Goal: Task Accomplishment & Management: Manage account settings

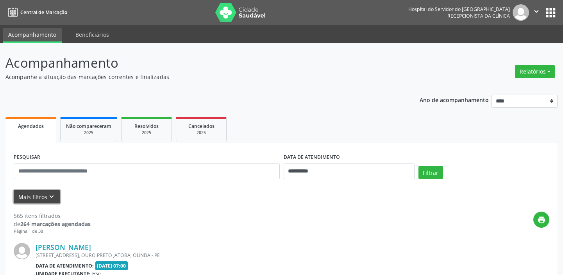
click at [49, 196] on icon "keyboard_arrow_down" at bounding box center [51, 196] width 9 height 9
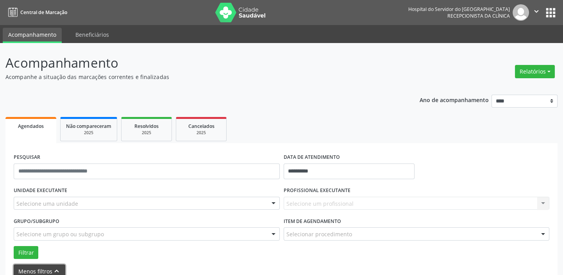
scroll to position [35, 0]
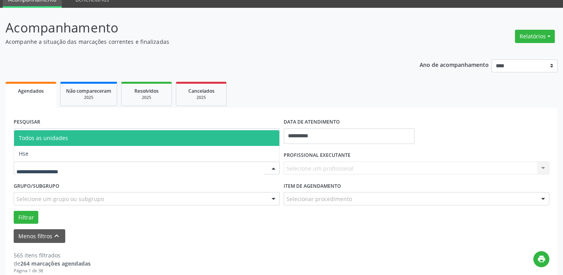
click at [90, 163] on div at bounding box center [147, 168] width 266 height 13
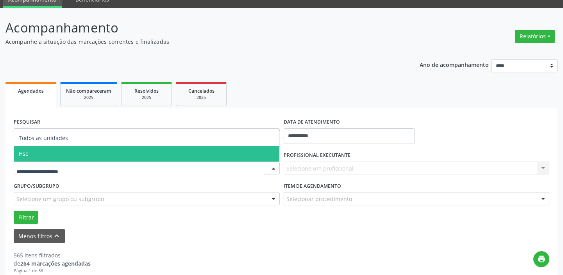
click at [69, 151] on span "Hse" at bounding box center [147, 154] width 266 height 16
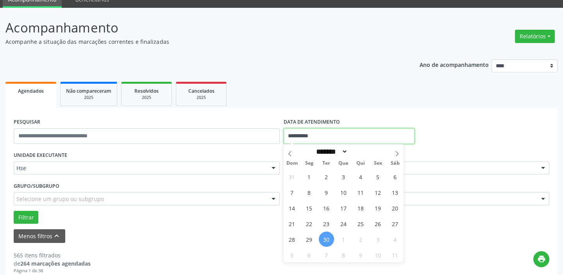
click at [314, 131] on input "**********" at bounding box center [349, 136] width 131 height 16
click at [313, 239] on span "29" at bounding box center [309, 238] width 15 height 15
type input "**********"
click at [313, 239] on span "29" at bounding box center [309, 238] width 15 height 15
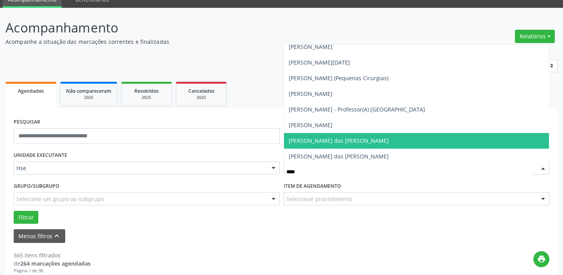
scroll to position [213, 0]
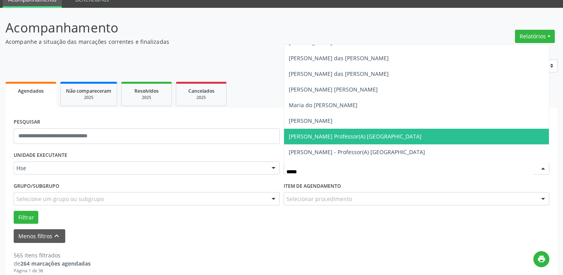
type input "*****"
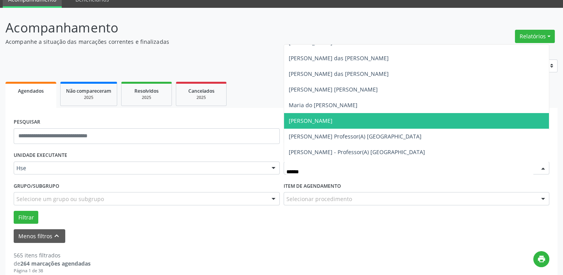
click at [370, 120] on span "[PERSON_NAME]" at bounding box center [417, 121] width 266 height 16
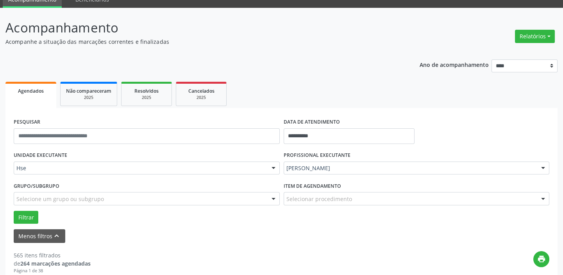
click at [358, 199] on div "Selecionar procedimento" at bounding box center [417, 198] width 266 height 13
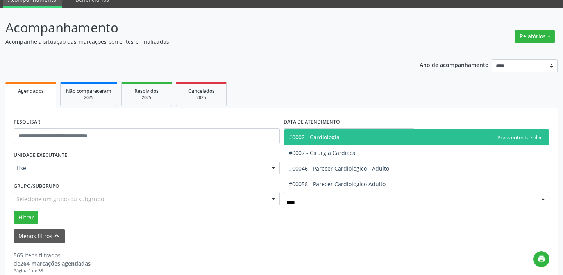
type input "*****"
click at [351, 135] on span "#0002 - Cardiologia" at bounding box center [417, 137] width 266 height 16
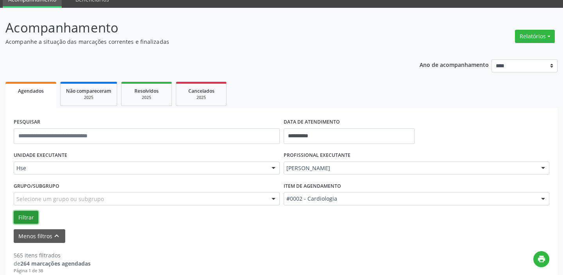
click at [25, 213] on button "Filtrar" at bounding box center [26, 217] width 25 height 13
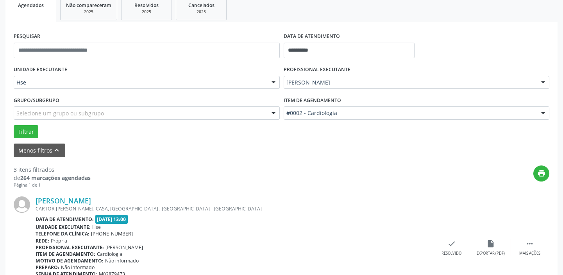
scroll to position [156, 0]
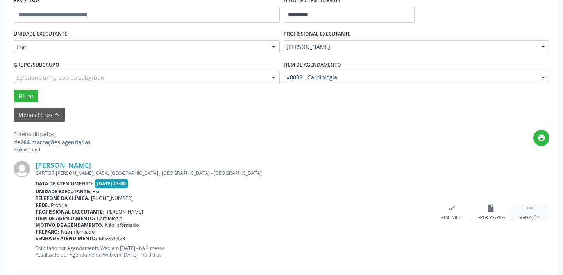
click at [528, 215] on div "Mais ações" at bounding box center [530, 217] width 21 height 5
click at [489, 205] on icon "alarm_off" at bounding box center [491, 208] width 9 height 9
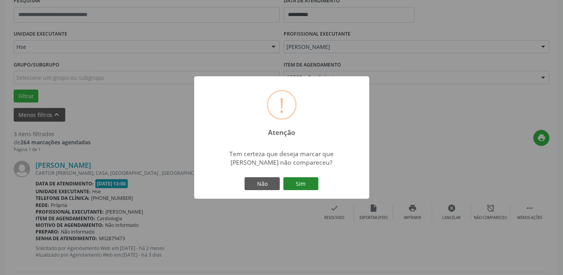
click at [311, 185] on button "Sim" at bounding box center [301, 183] width 35 height 13
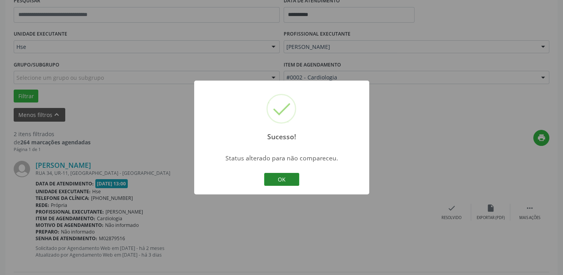
click at [282, 180] on button "OK" at bounding box center [281, 179] width 35 height 13
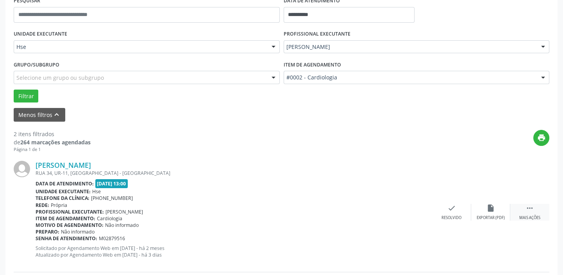
click at [522, 210] on div " Mais ações" at bounding box center [530, 212] width 39 height 17
click at [493, 209] on icon "alarm_off" at bounding box center [491, 208] width 9 height 9
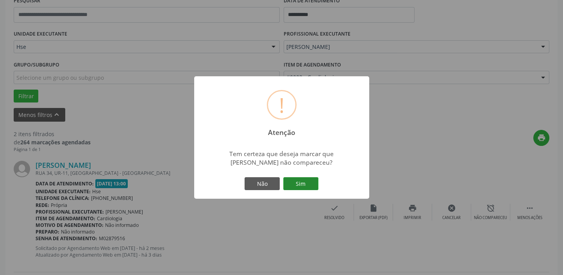
click at [300, 183] on button "Sim" at bounding box center [301, 183] width 35 height 13
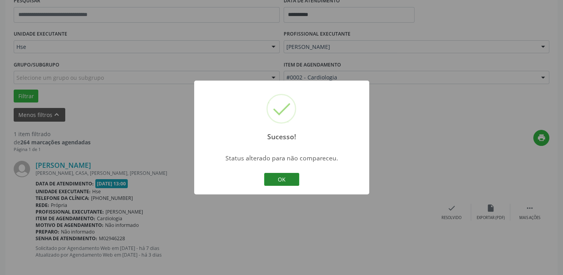
click at [287, 183] on button "OK" at bounding box center [281, 179] width 35 height 13
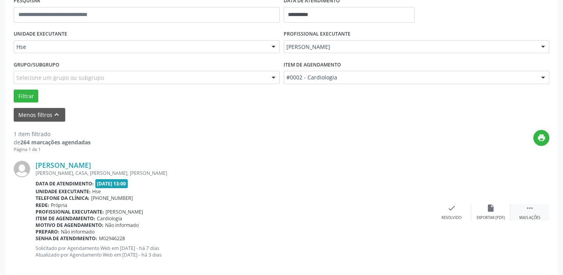
click at [540, 217] on div "Mais ações" at bounding box center [530, 217] width 21 height 5
click at [490, 218] on div "Não compareceu" at bounding box center [490, 217] width 33 height 5
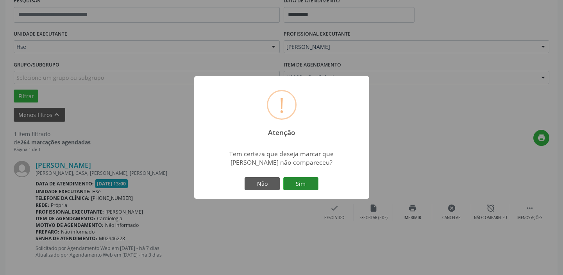
click at [288, 185] on button "Sim" at bounding box center [301, 183] width 35 height 13
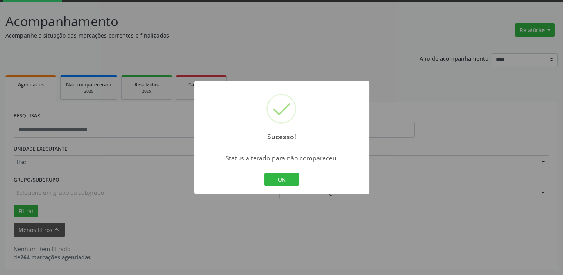
scroll to position [41, 0]
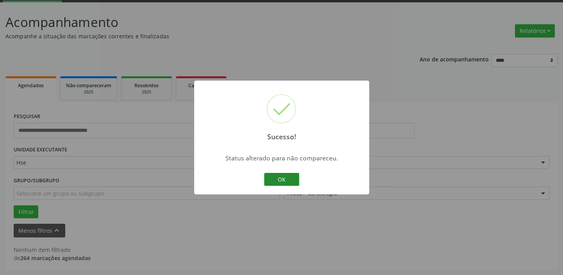
click at [283, 178] on button "OK" at bounding box center [281, 179] width 35 height 13
